Goal: Information Seeking & Learning: Learn about a topic

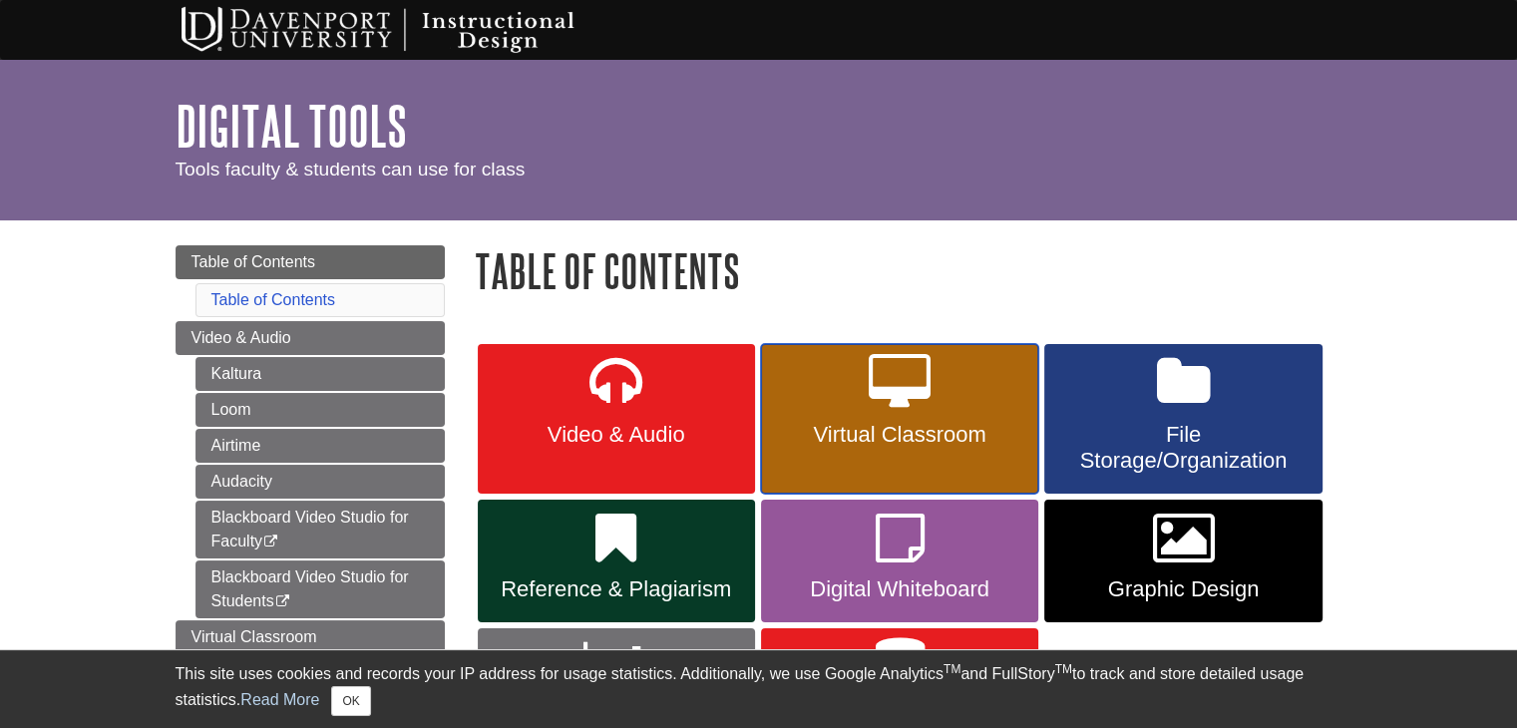
click at [924, 400] on icon at bounding box center [900, 383] width 62 height 58
click at [938, 428] on span "Virtual Classroom" at bounding box center [899, 435] width 247 height 26
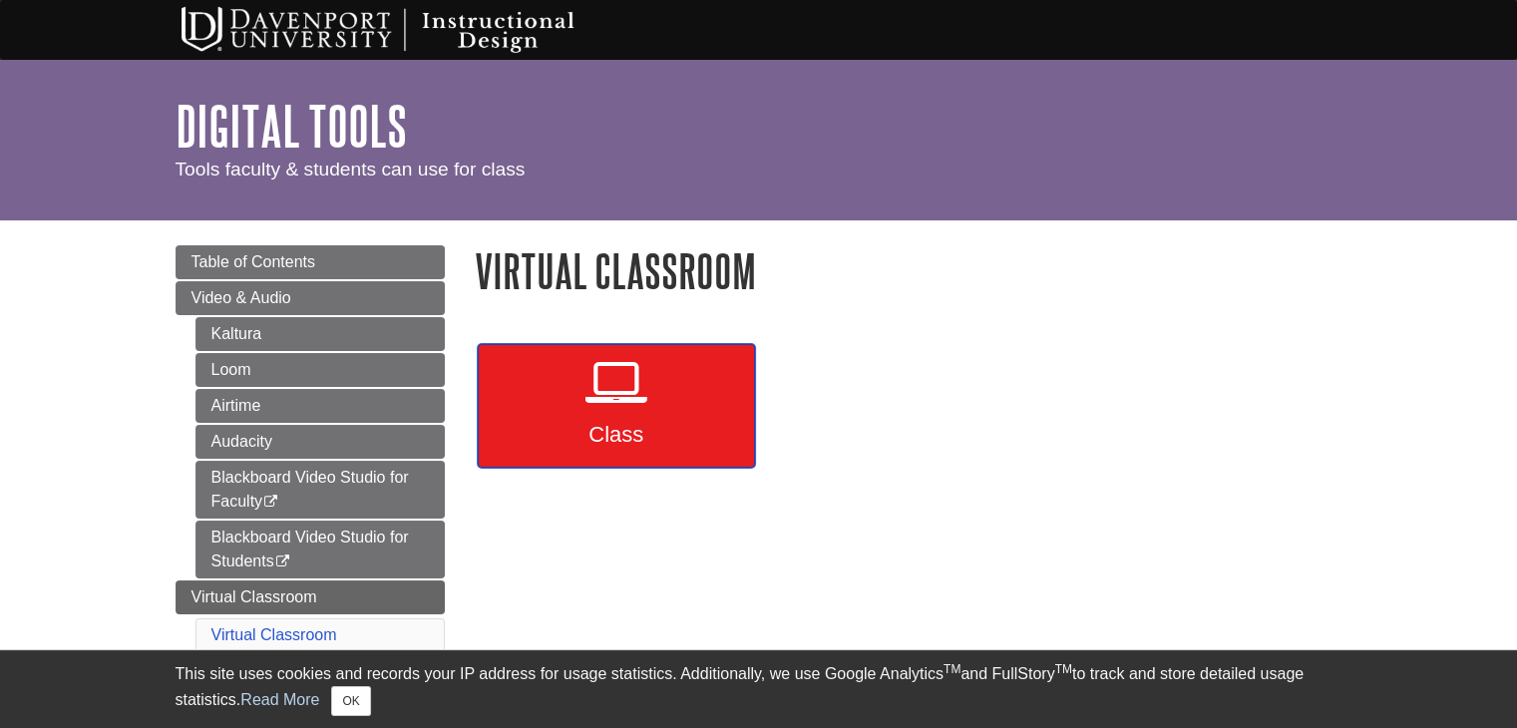
click at [627, 385] on icon at bounding box center [617, 383] width 62 height 58
click at [654, 408] on link "Class" at bounding box center [616, 406] width 277 height 124
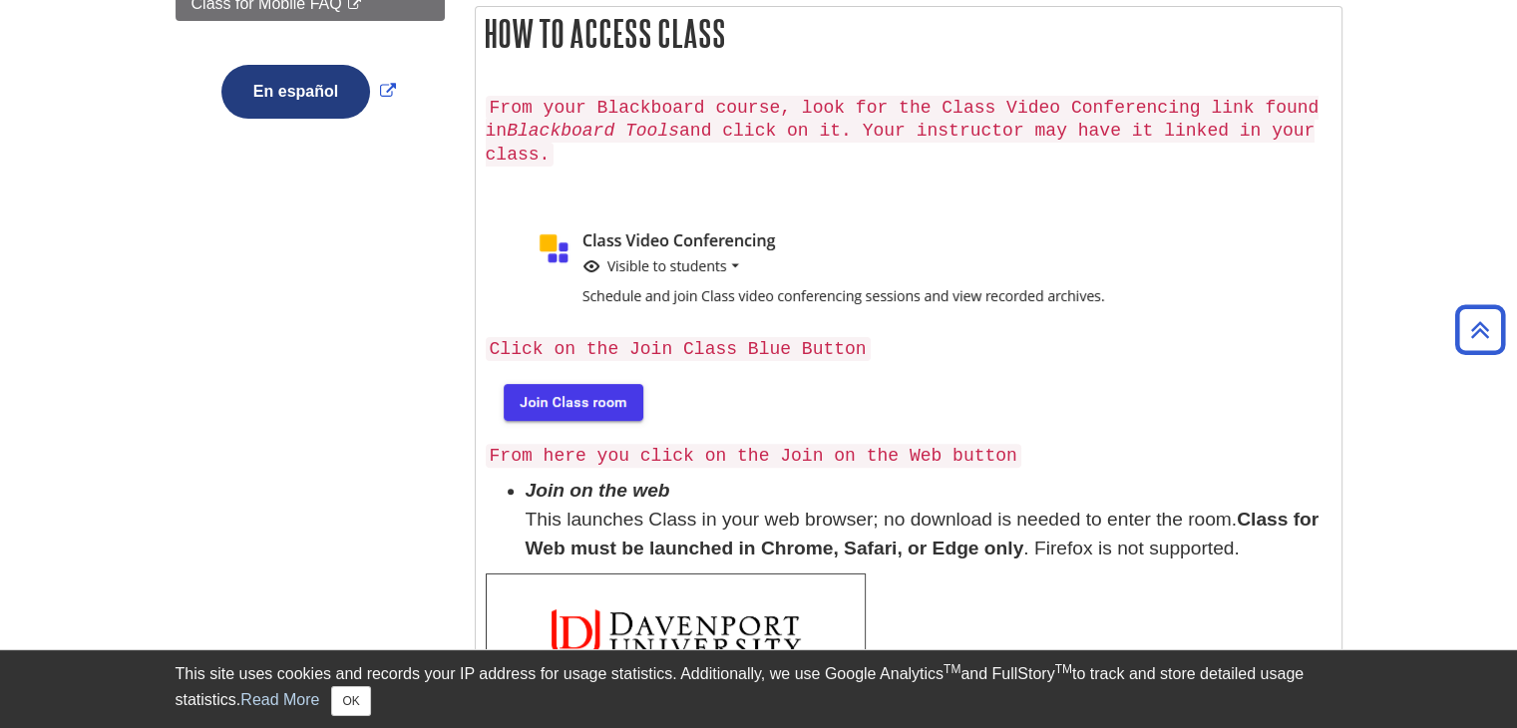
scroll to position [599, 0]
